Goal: Transaction & Acquisition: Book appointment/travel/reservation

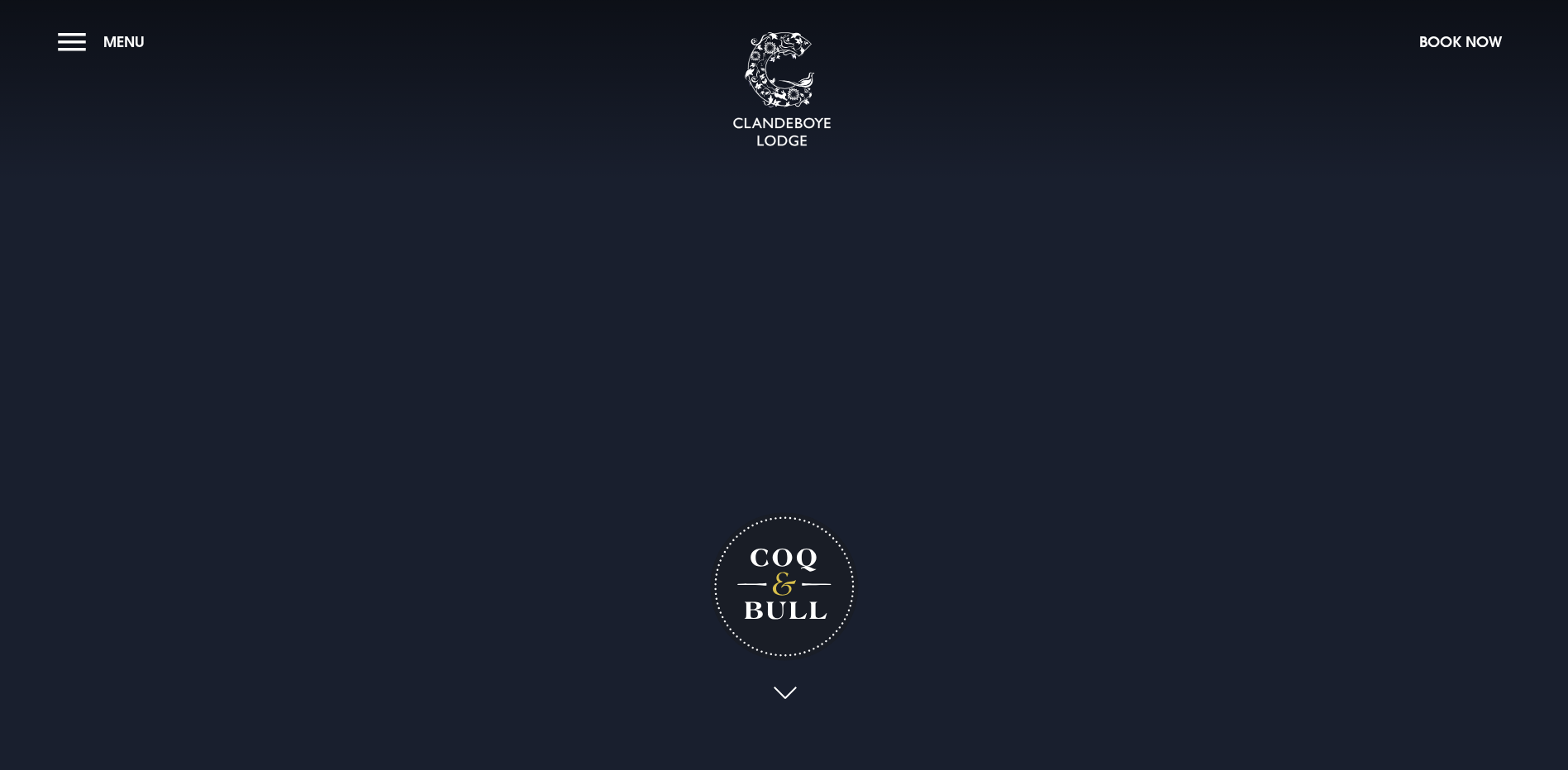
click at [783, 568] on div "Coq & Bull" at bounding box center [784, 427] width 232 height 636
click at [783, 678] on link at bounding box center [784, 697] width 38 height 37
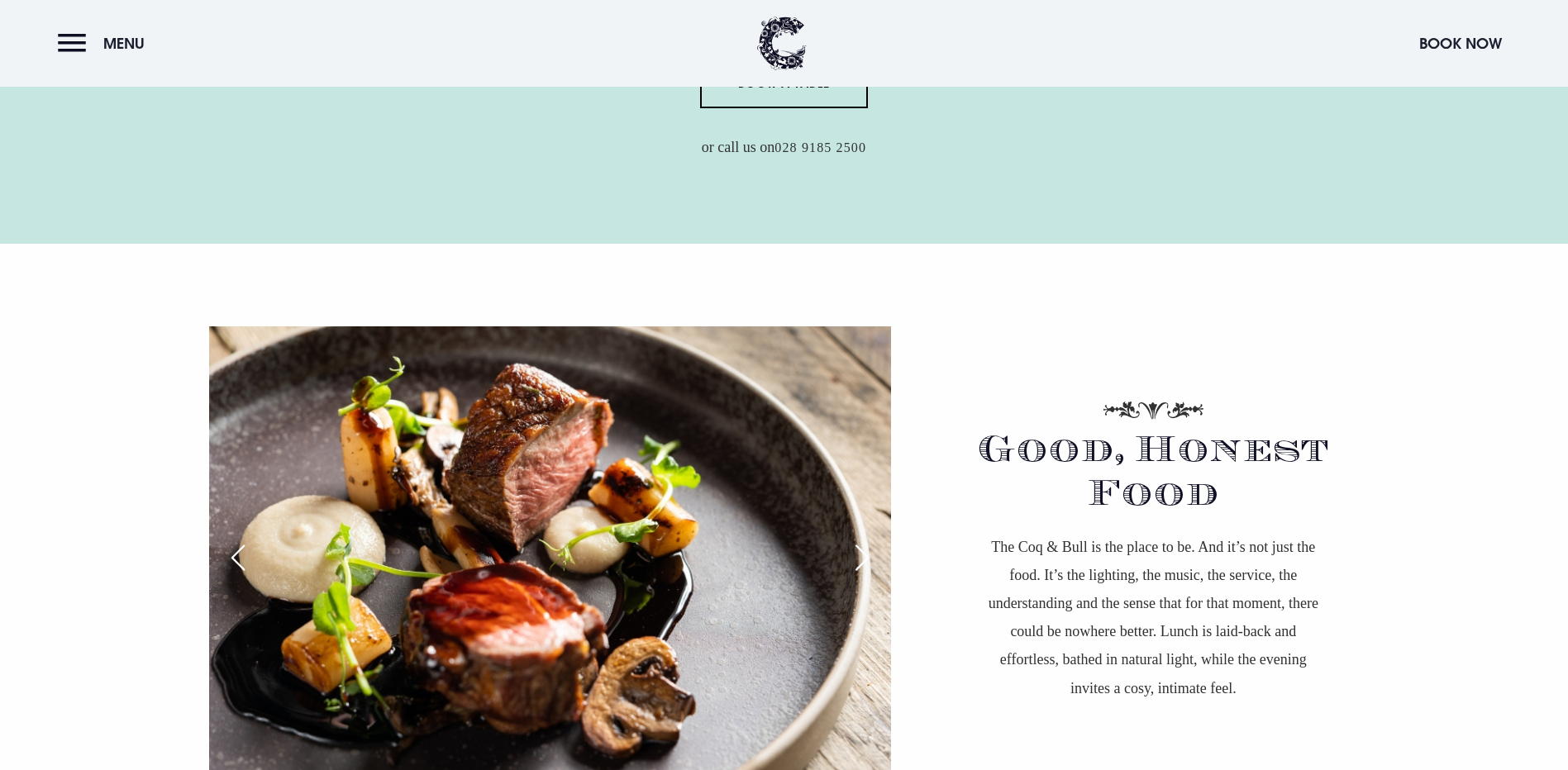
scroll to position [1018, 0]
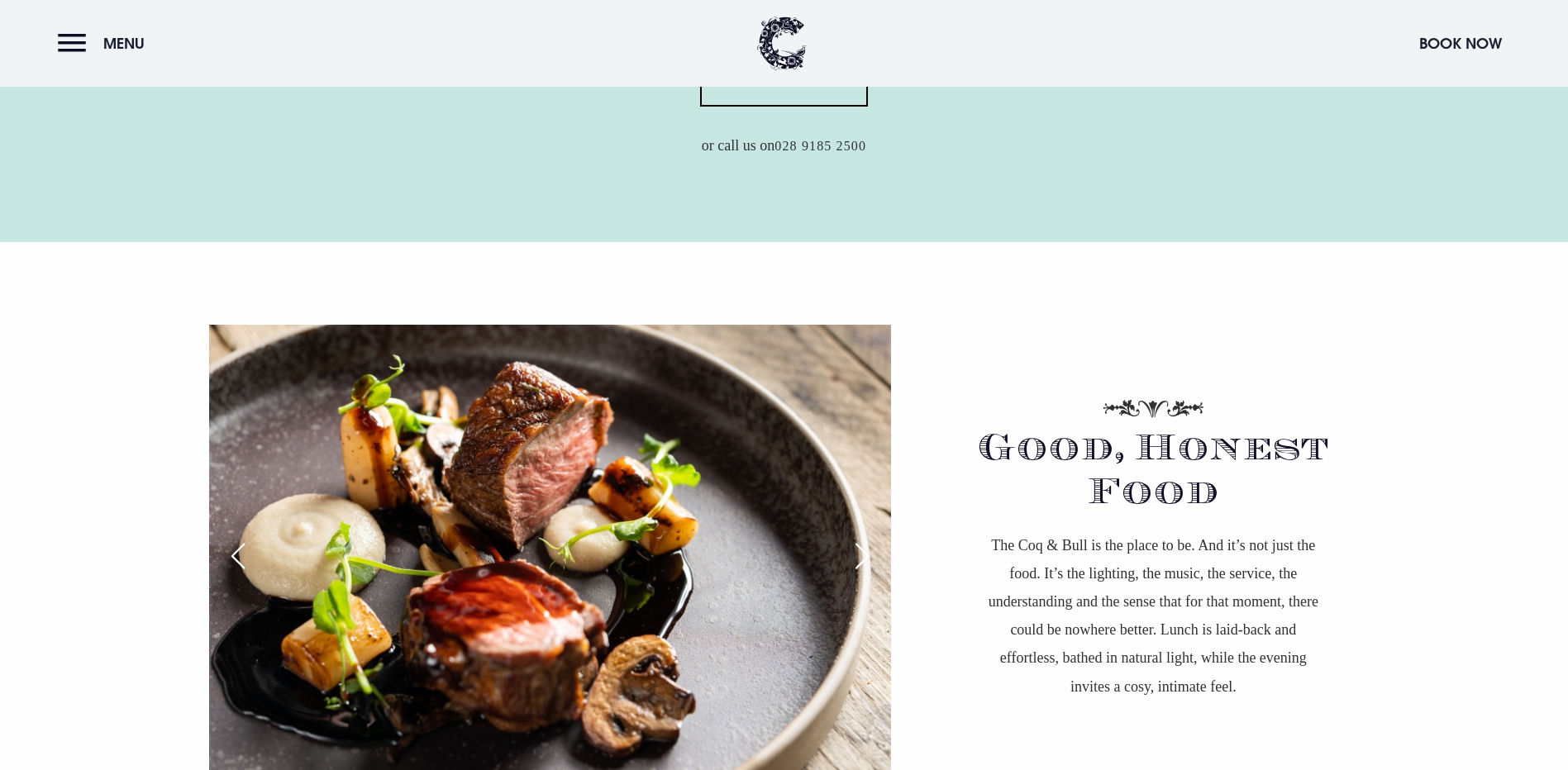
click at [868, 538] on div "Next slide" at bounding box center [861, 556] width 41 height 37
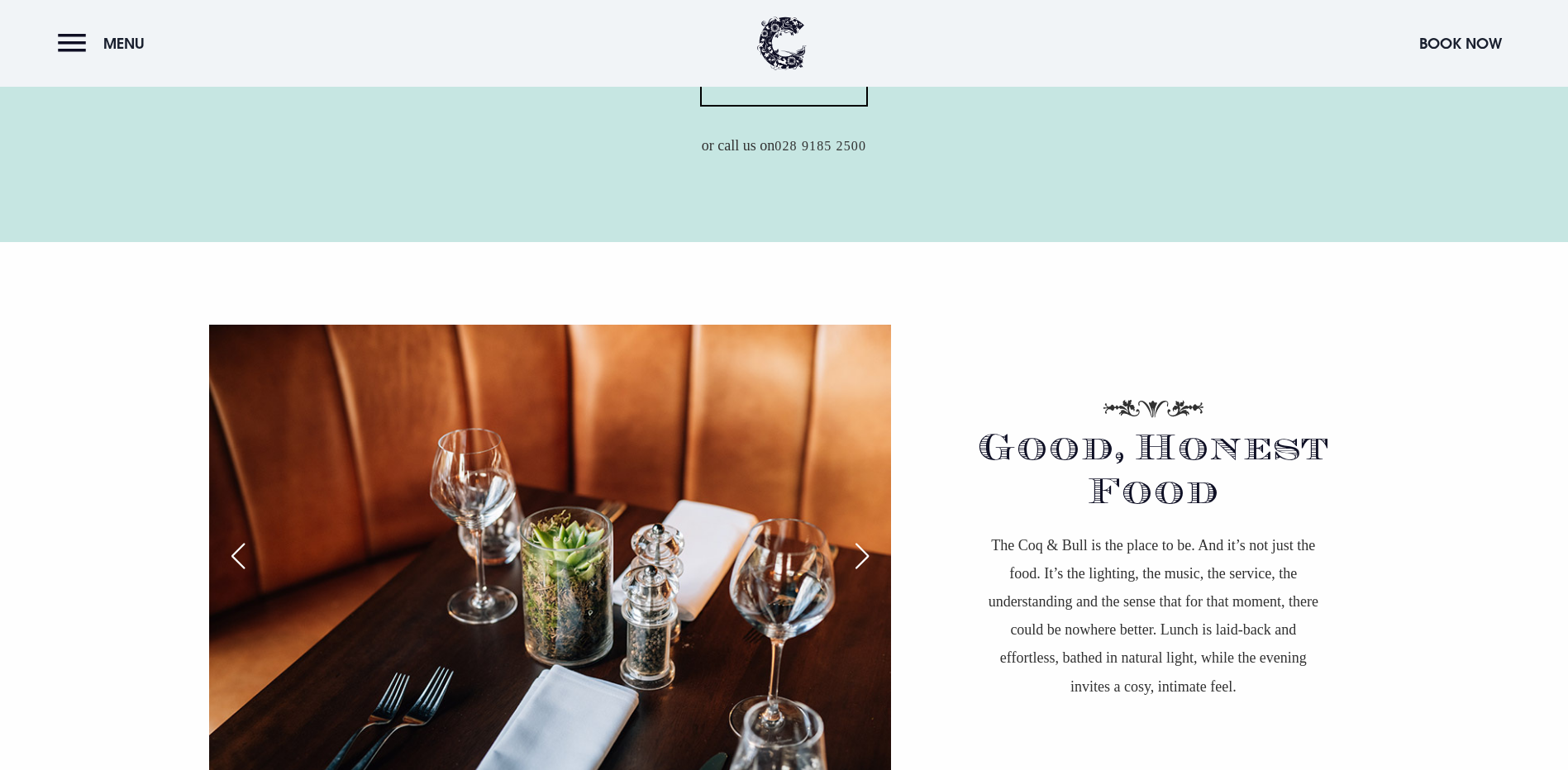
click at [869, 538] on div "Next slide" at bounding box center [861, 556] width 41 height 37
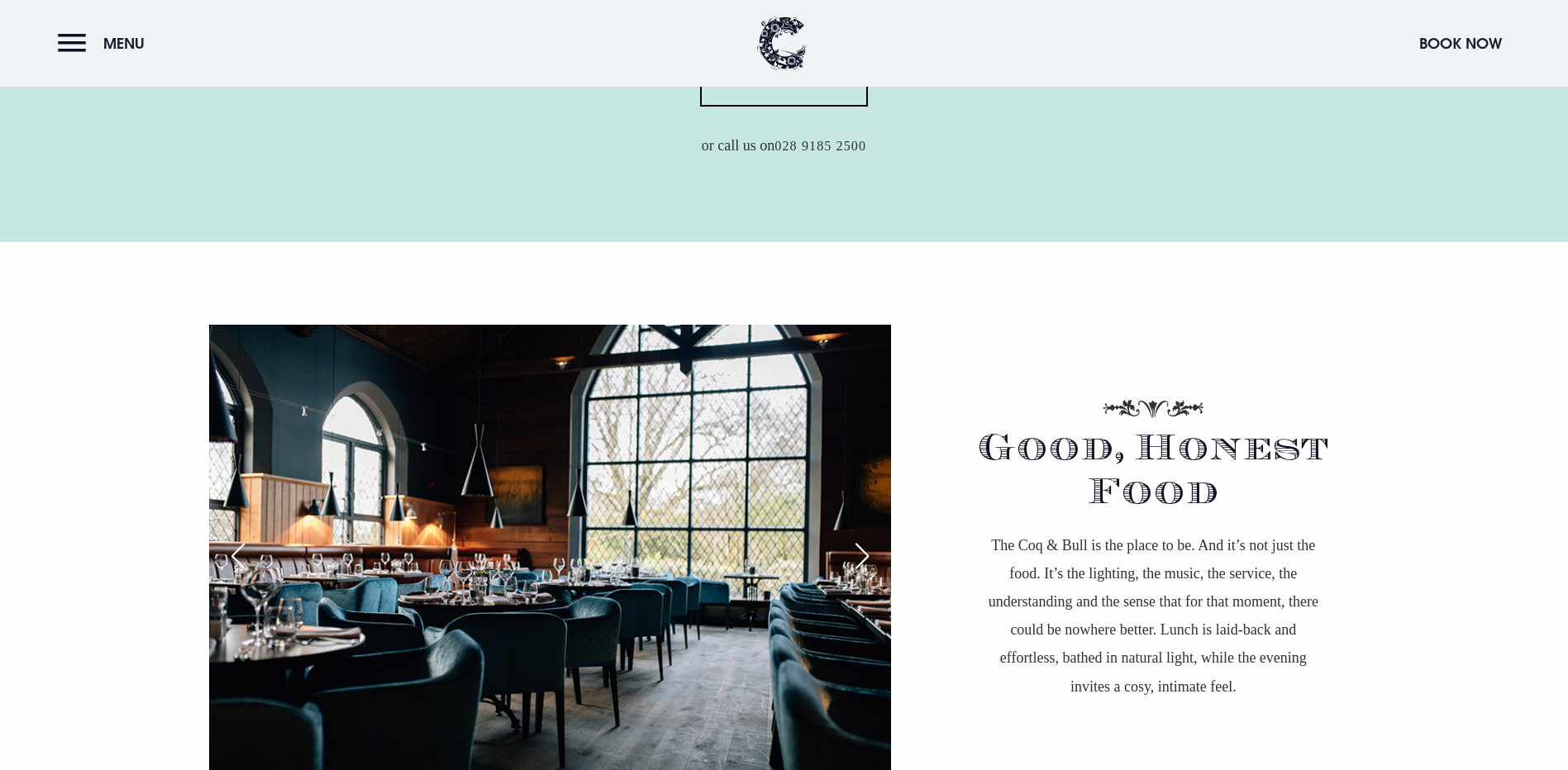
click at [871, 538] on div "Next slide" at bounding box center [861, 556] width 41 height 37
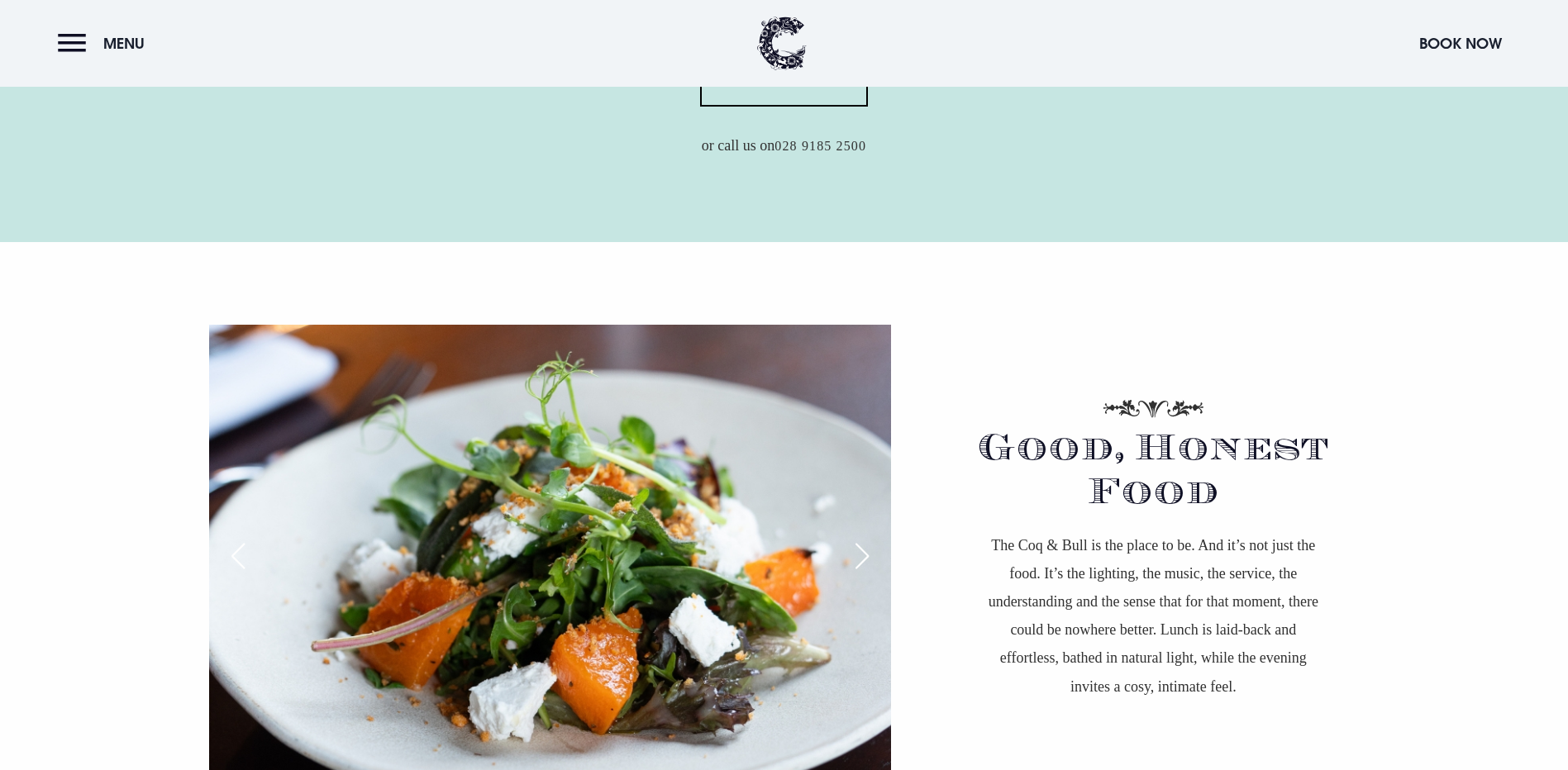
click at [871, 538] on div "Next slide" at bounding box center [861, 556] width 41 height 37
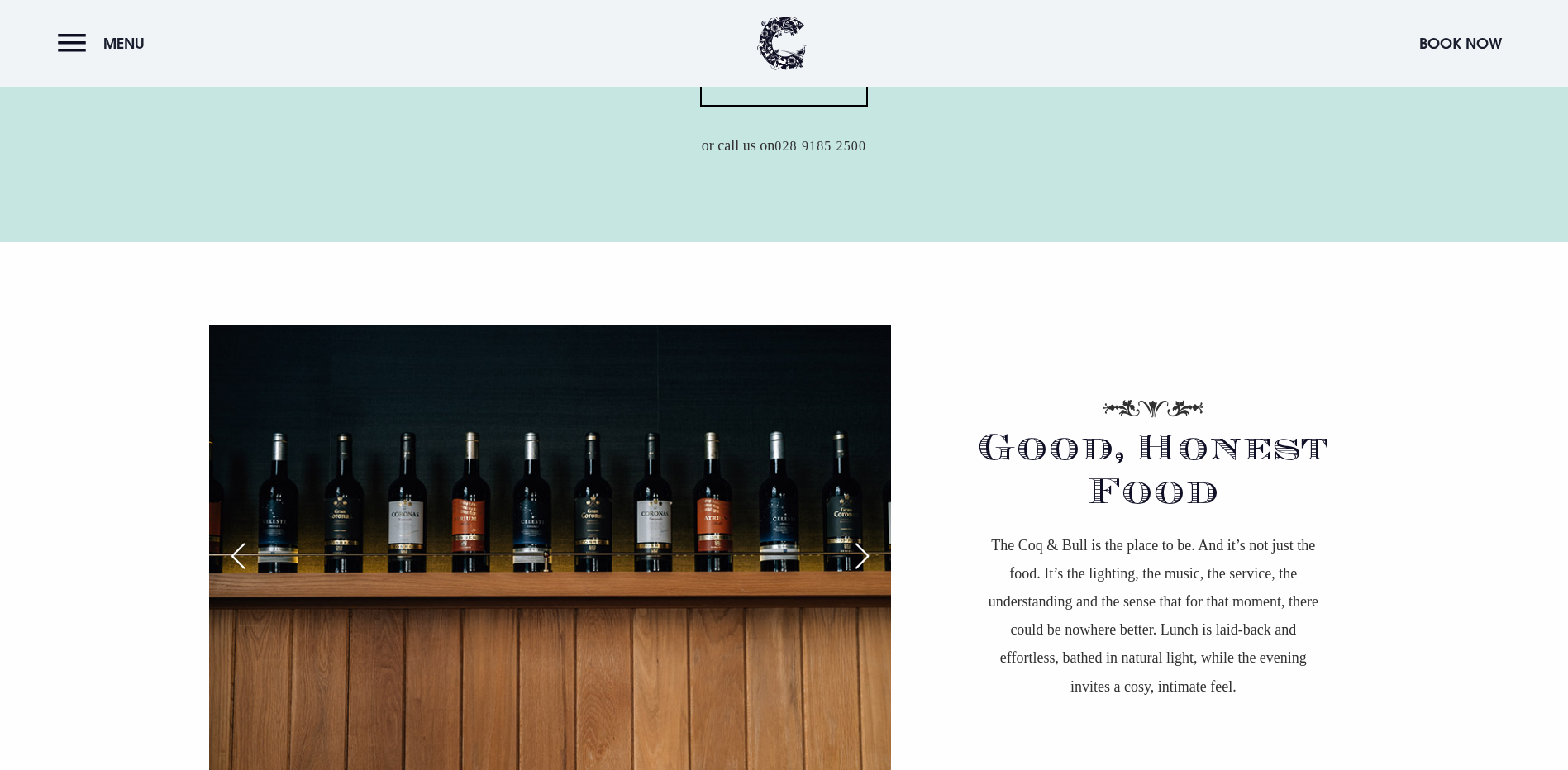
click at [871, 538] on div "Next slide" at bounding box center [861, 556] width 41 height 37
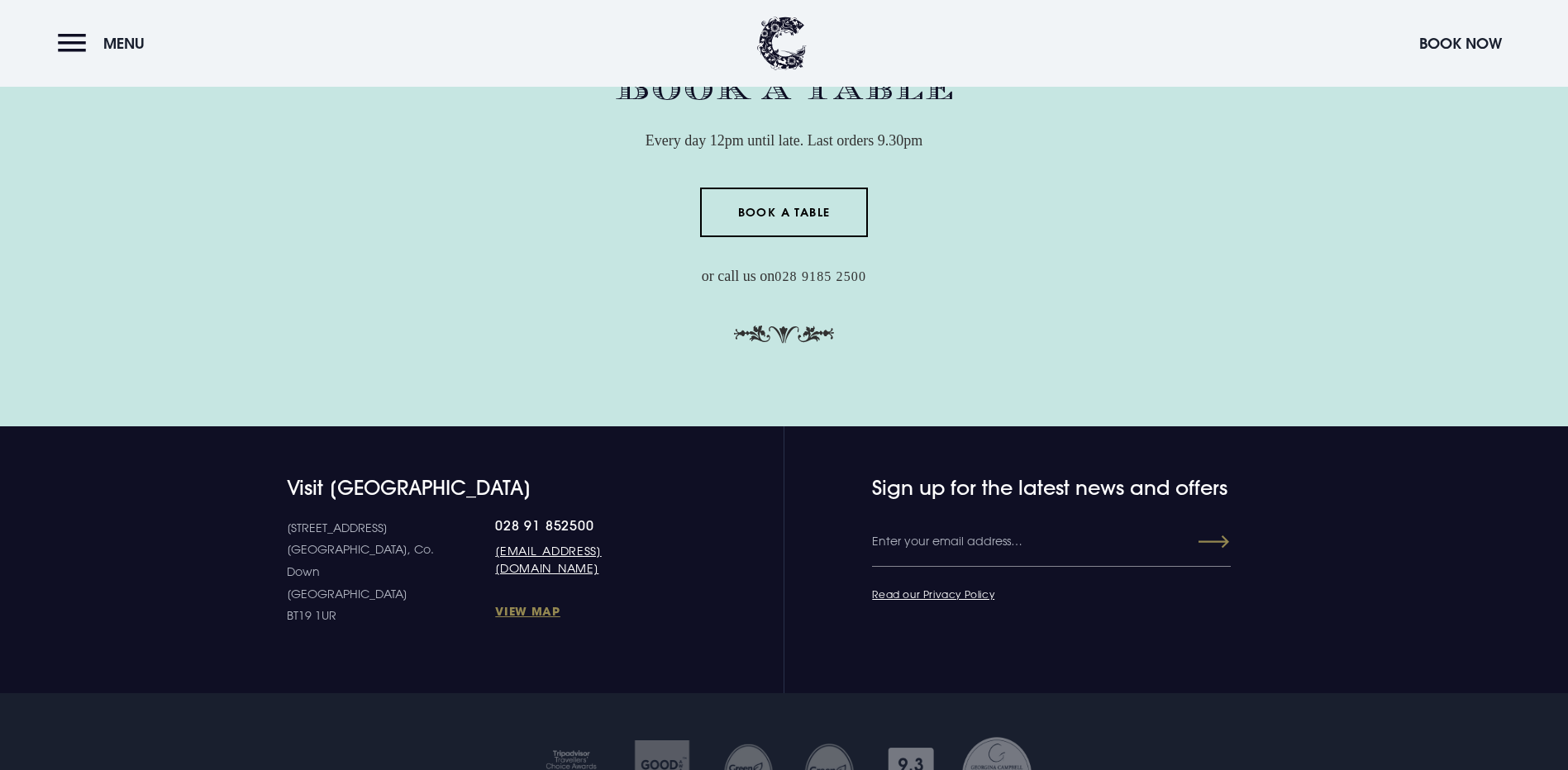
scroll to position [5150, 0]
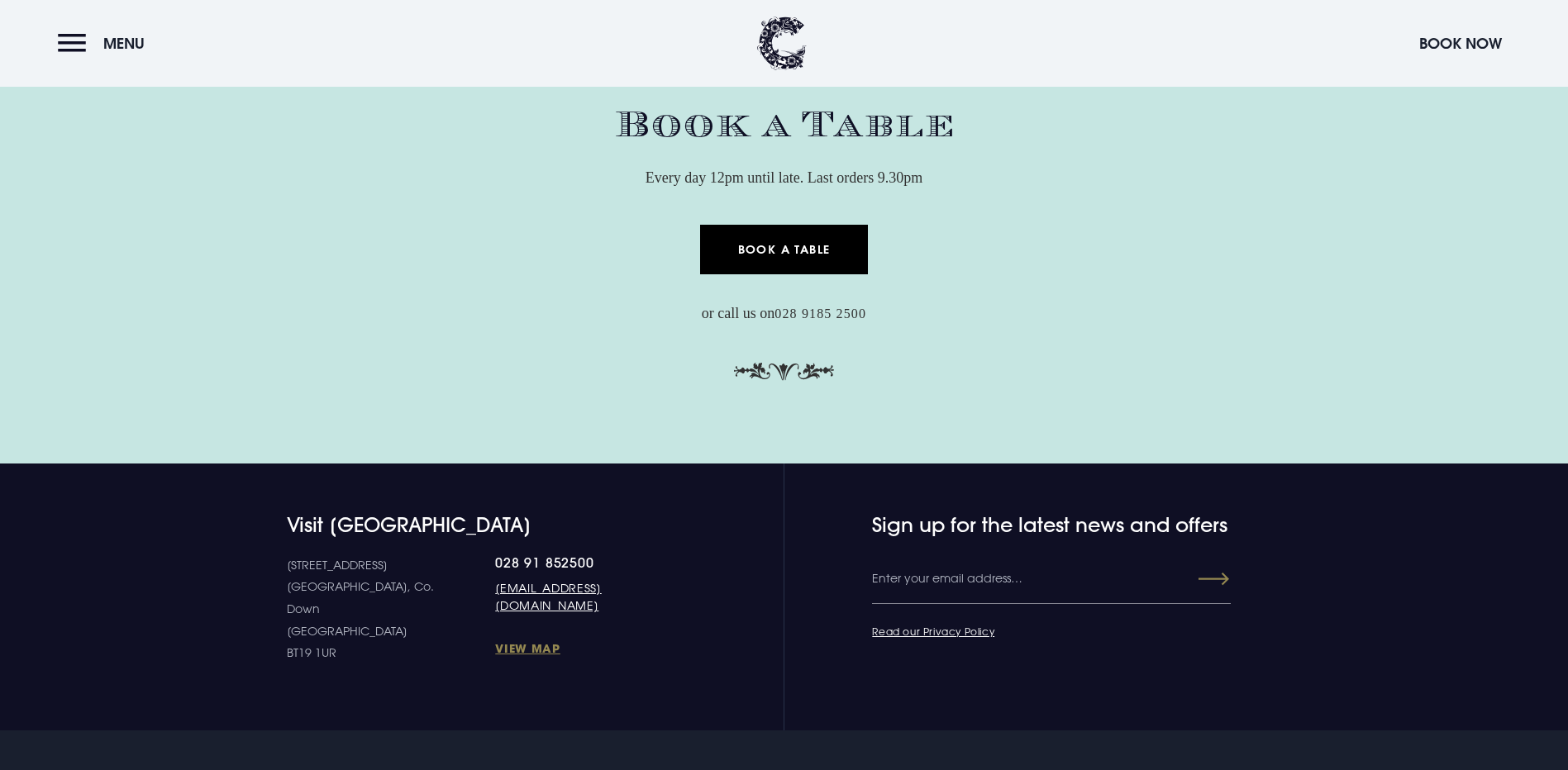
click at [780, 225] on link "Book a Table" at bounding box center [784, 249] width 168 height 50
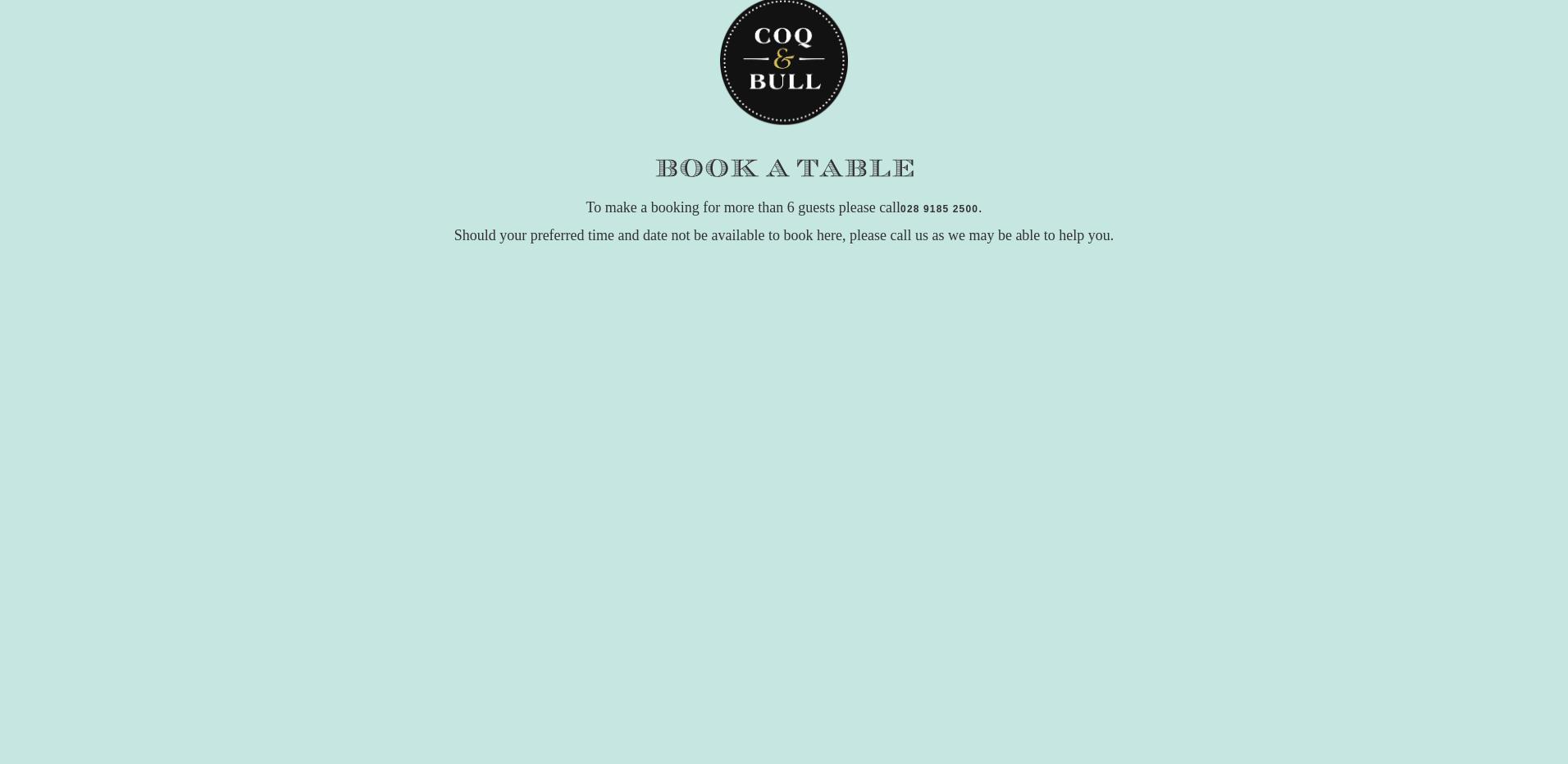
scroll to position [110, 0]
